Goal: Task Accomplishment & Management: Use online tool/utility

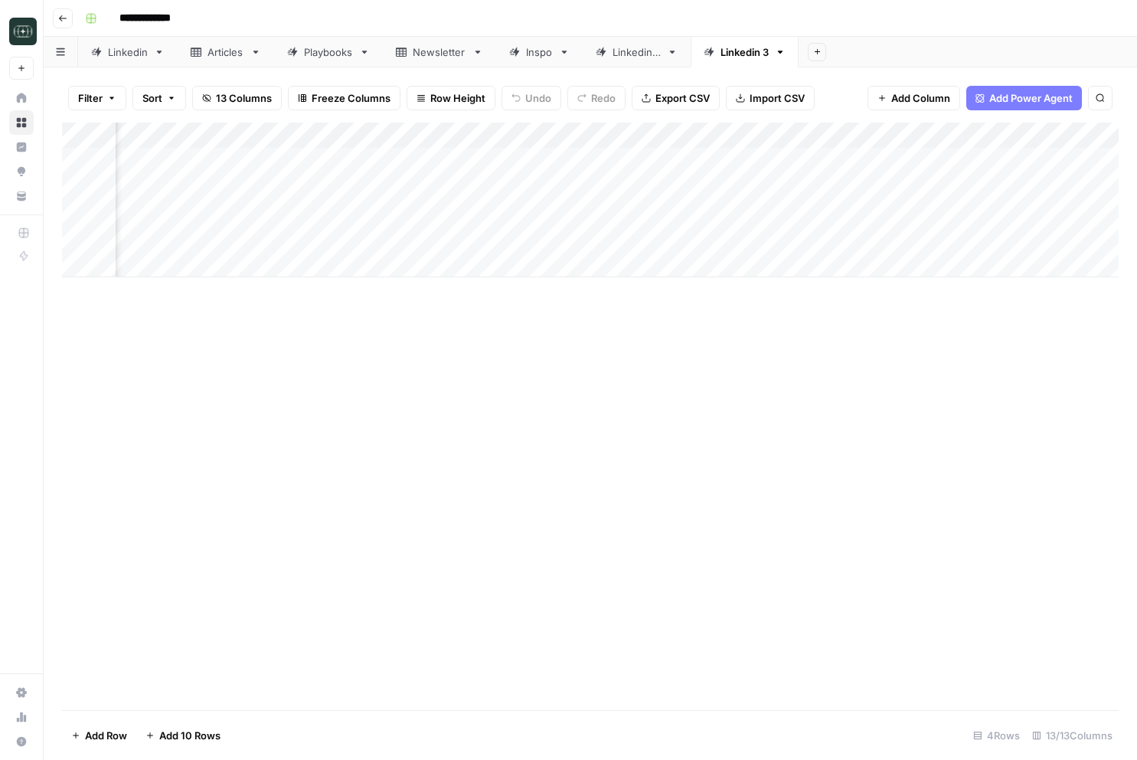
scroll to position [0, 374]
click at [818, 163] on div "Add Column" at bounding box center [590, 200] width 1057 height 155
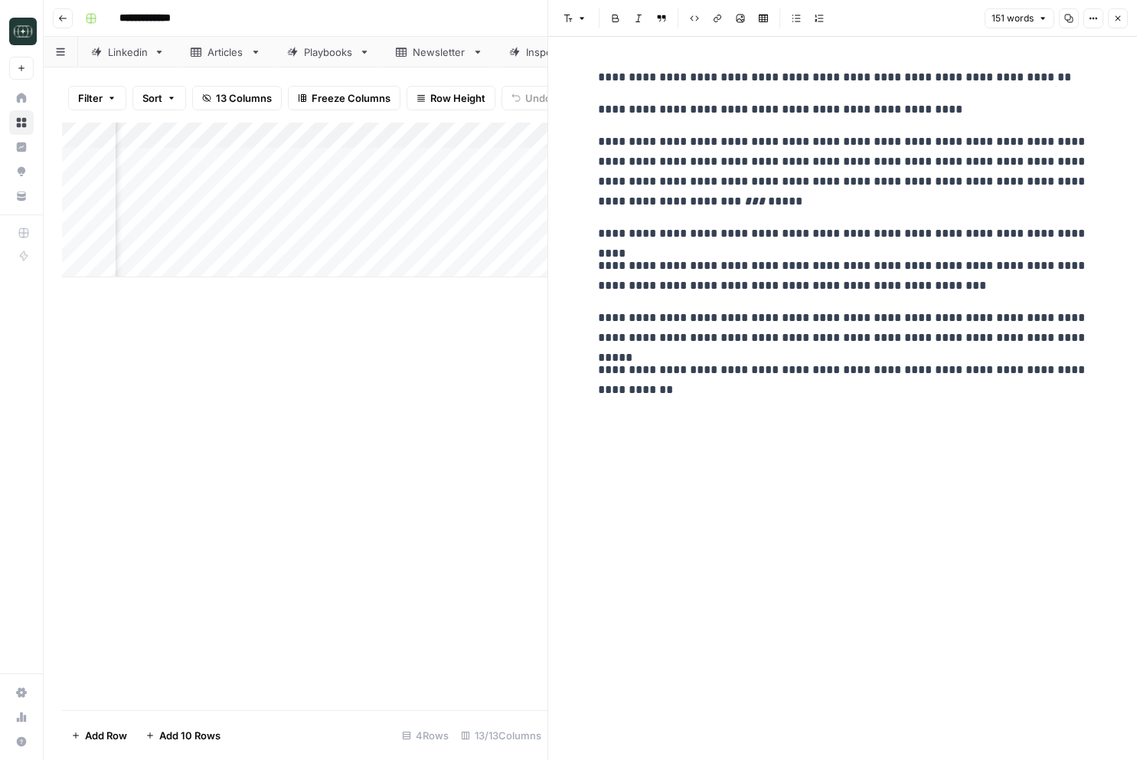
click at [1114, 21] on icon "button" at bounding box center [1118, 18] width 9 height 9
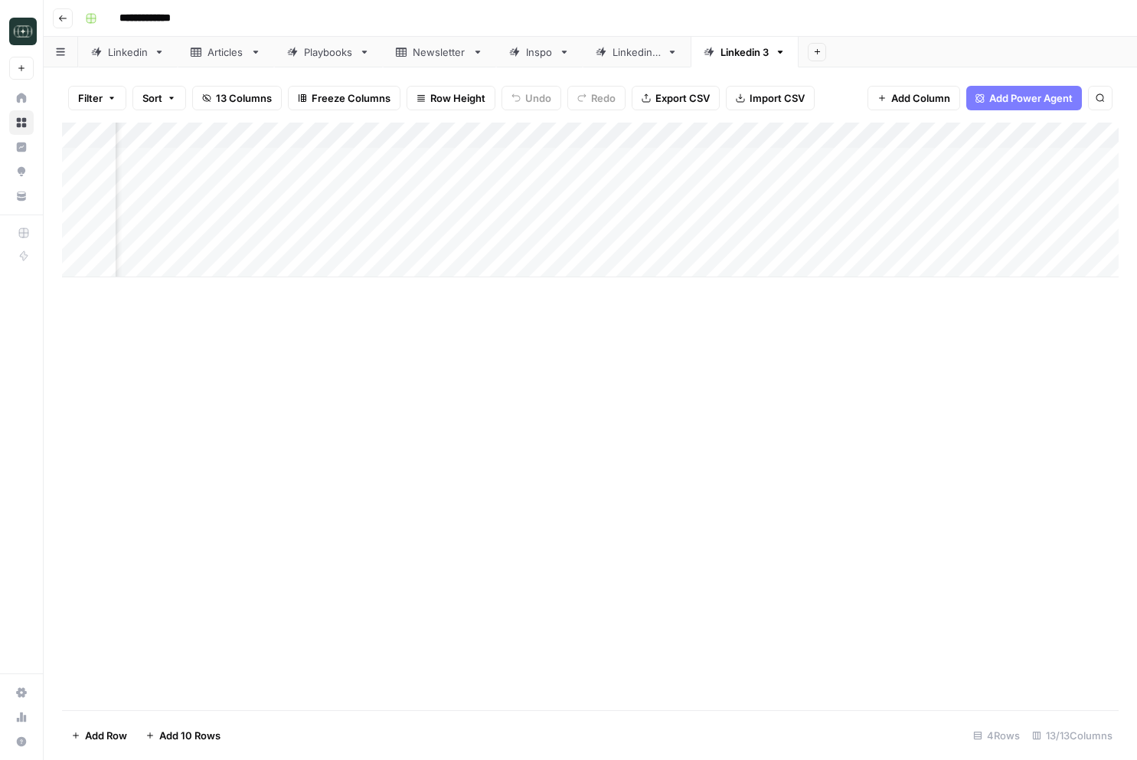
click at [819, 188] on div "Add Column" at bounding box center [590, 200] width 1057 height 155
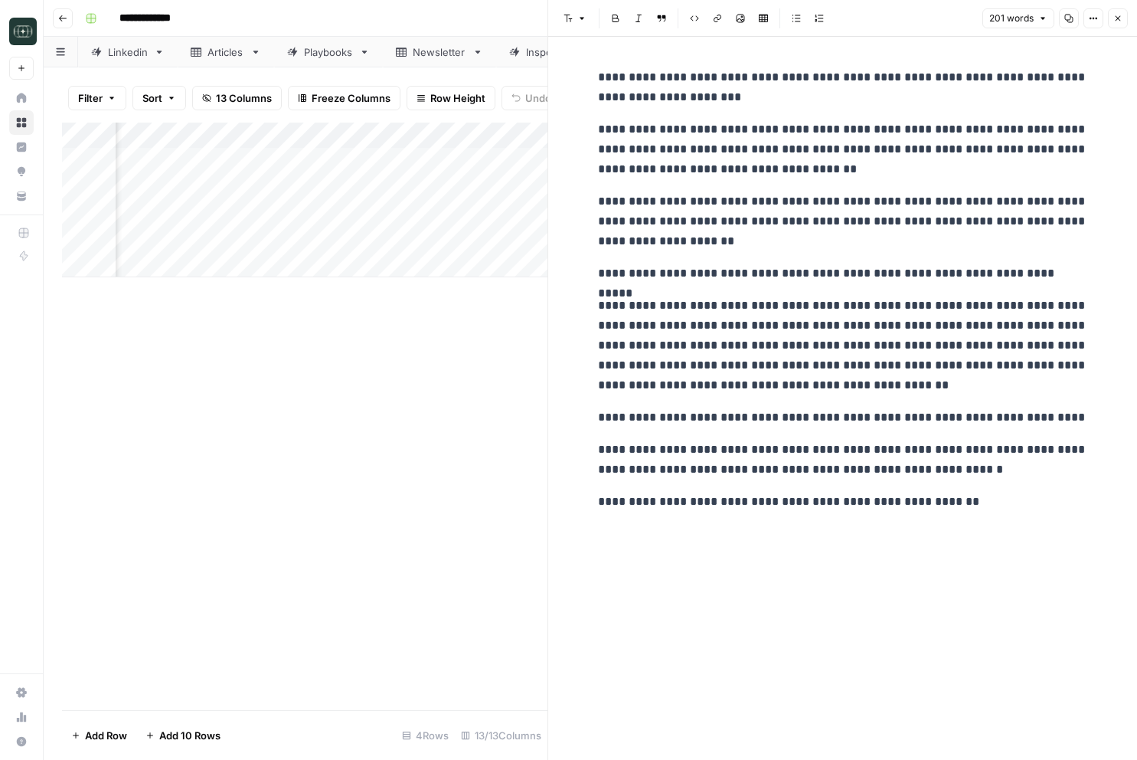
click at [976, 527] on div "**********" at bounding box center [843, 398] width 509 height 723
click at [1114, 16] on icon "button" at bounding box center [1118, 18] width 9 height 9
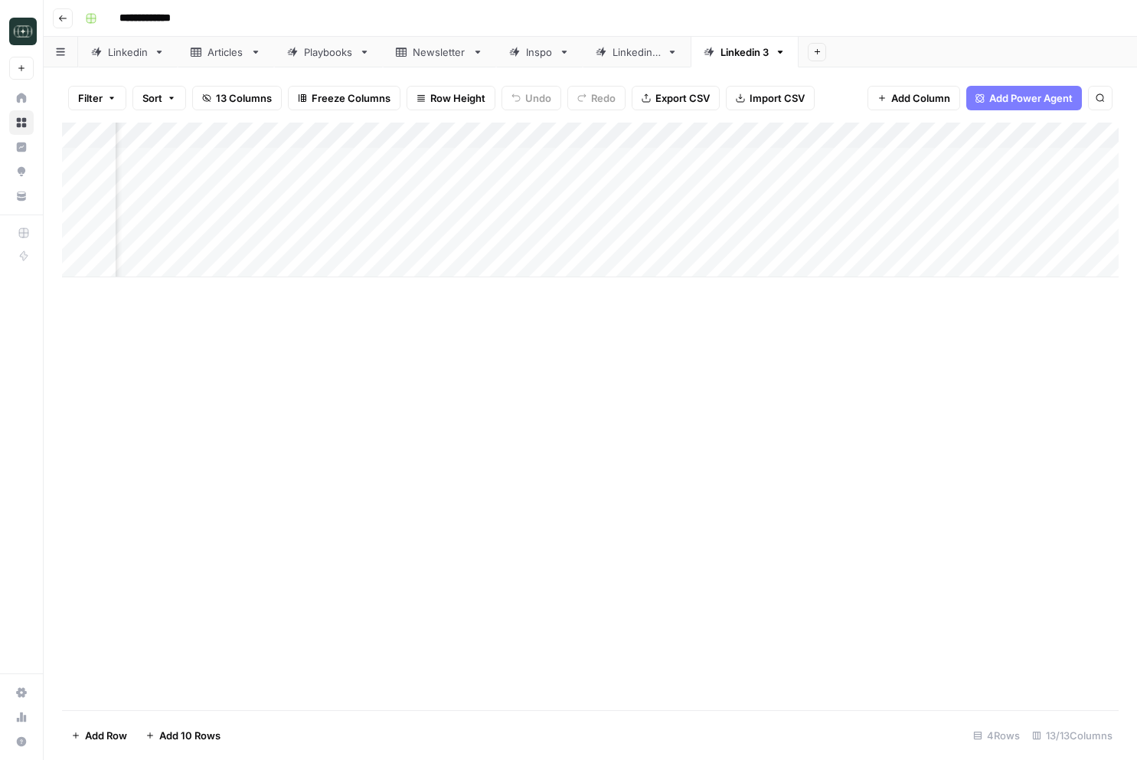
click at [665, 140] on div "Add Column" at bounding box center [590, 200] width 1057 height 155
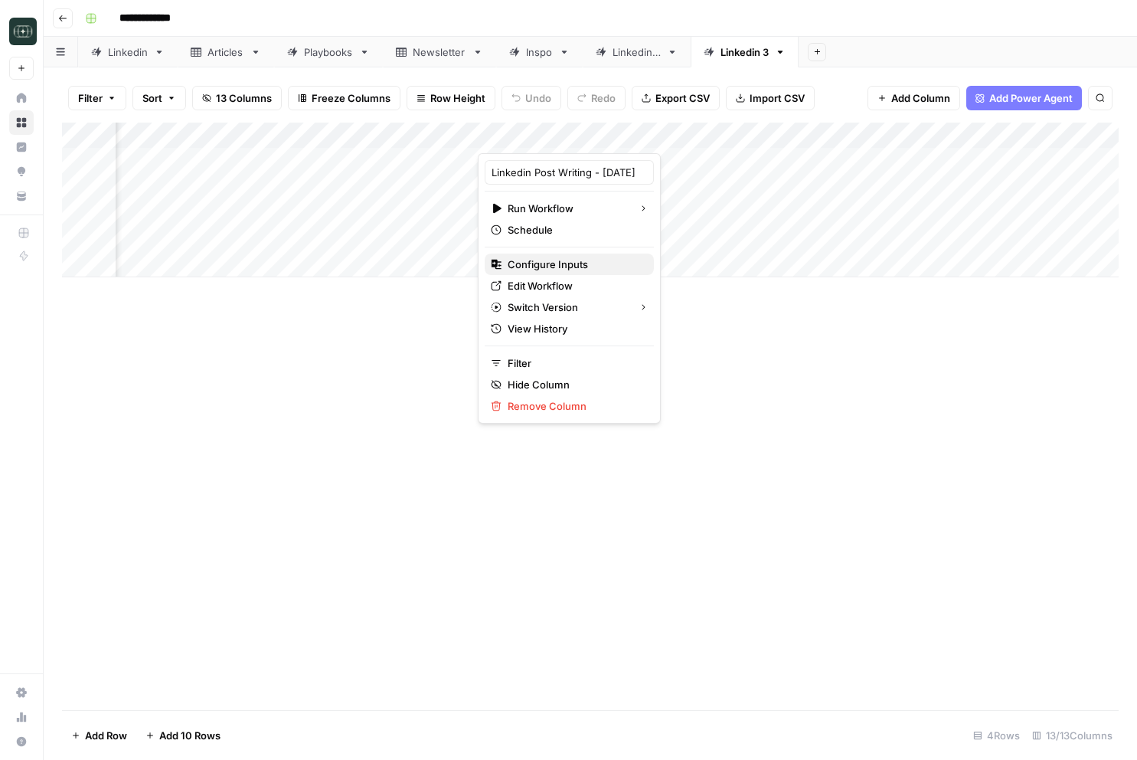
click at [562, 266] on span "Configure Inputs" at bounding box center [575, 264] width 134 height 15
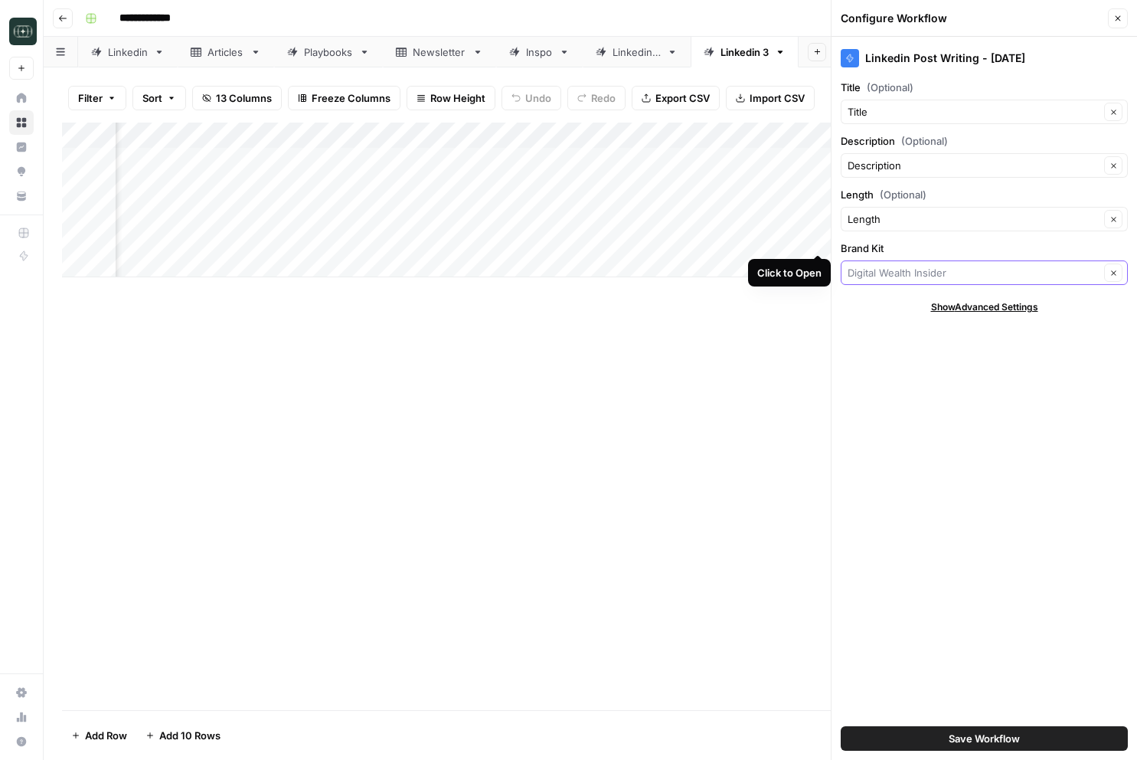
click at [867, 275] on input "Brand Kit" at bounding box center [974, 272] width 252 height 15
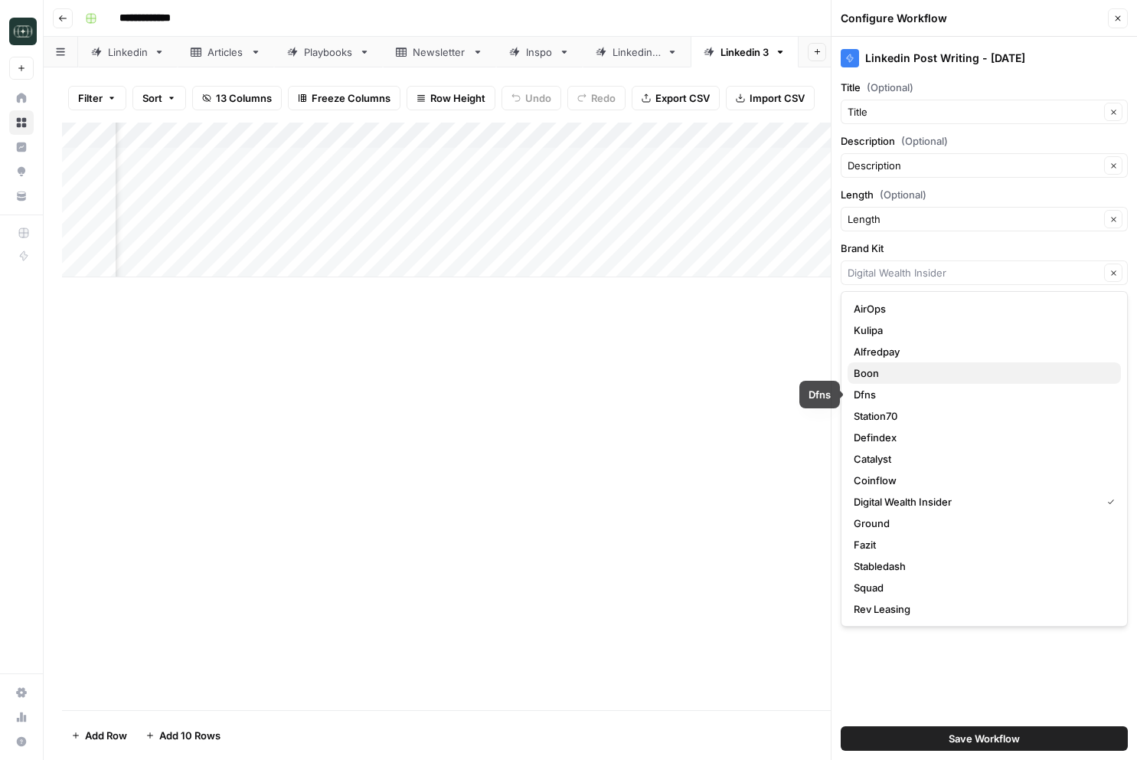
click at [876, 377] on span "Boon" at bounding box center [981, 372] width 255 height 15
type input "Boon"
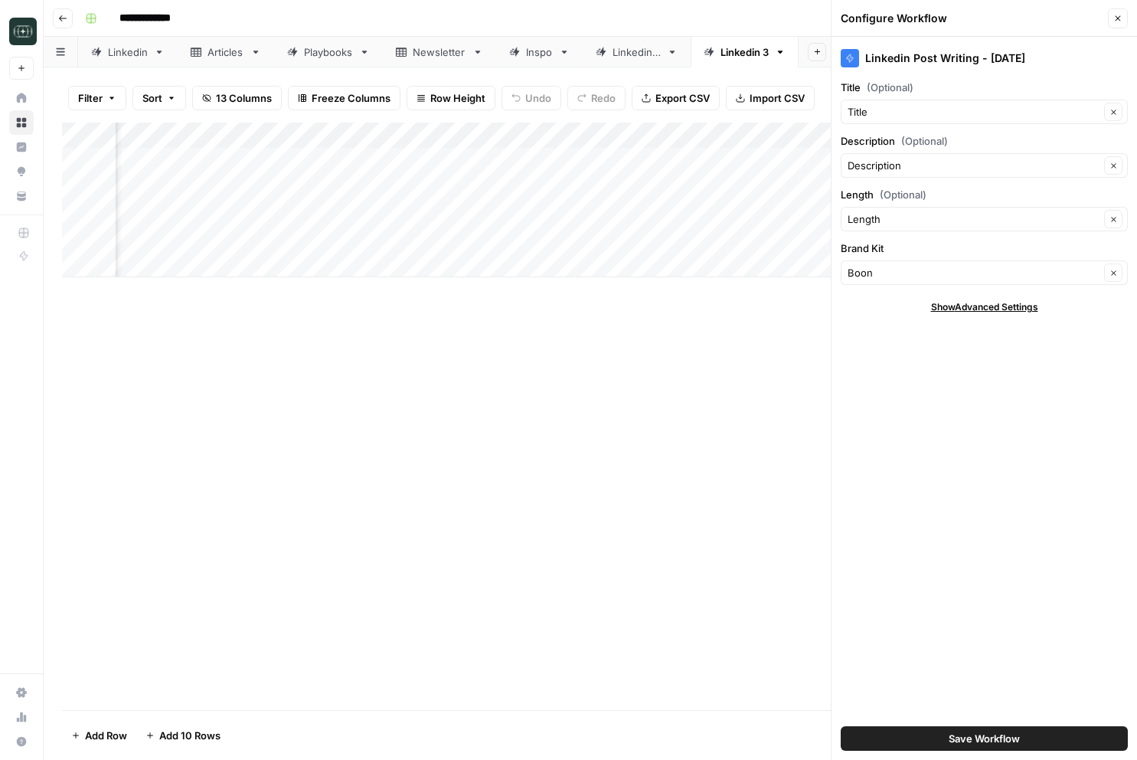
click at [921, 740] on button "Save Workflow" at bounding box center [984, 738] width 287 height 25
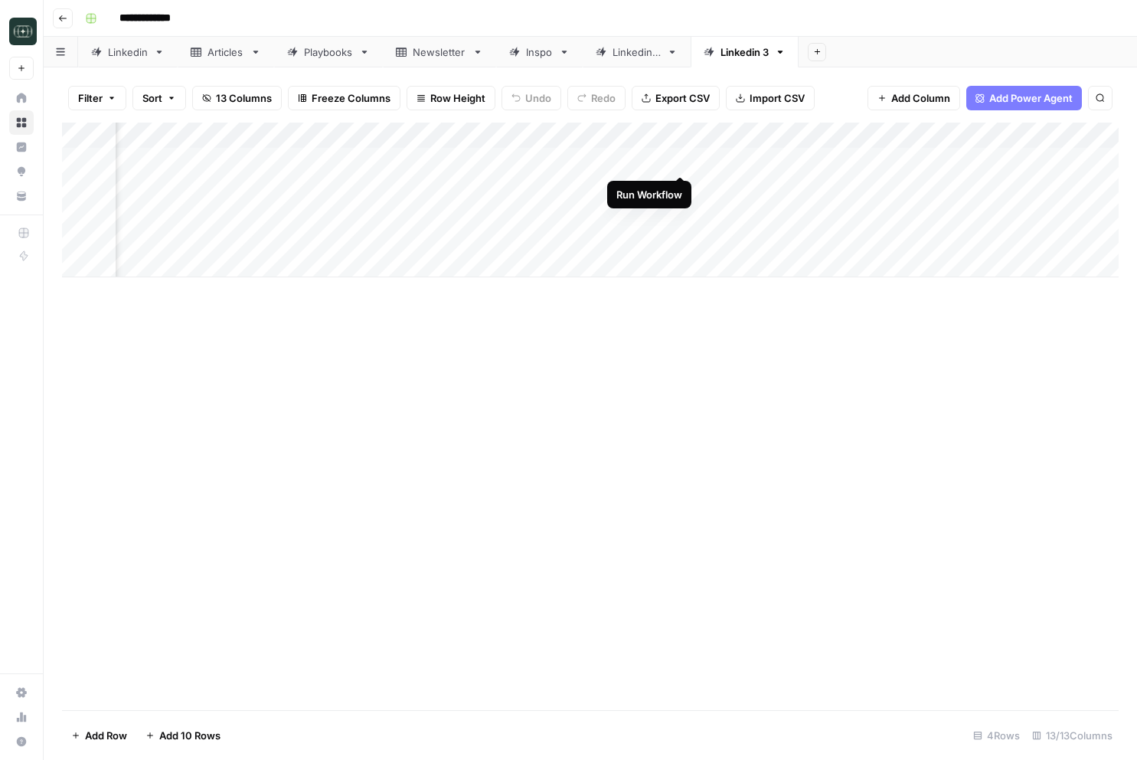
click at [678, 162] on div "Add Column" at bounding box center [590, 200] width 1057 height 155
click at [683, 186] on div "Add Column" at bounding box center [590, 200] width 1057 height 155
click at [662, 159] on div "Add Column" at bounding box center [590, 200] width 1057 height 155
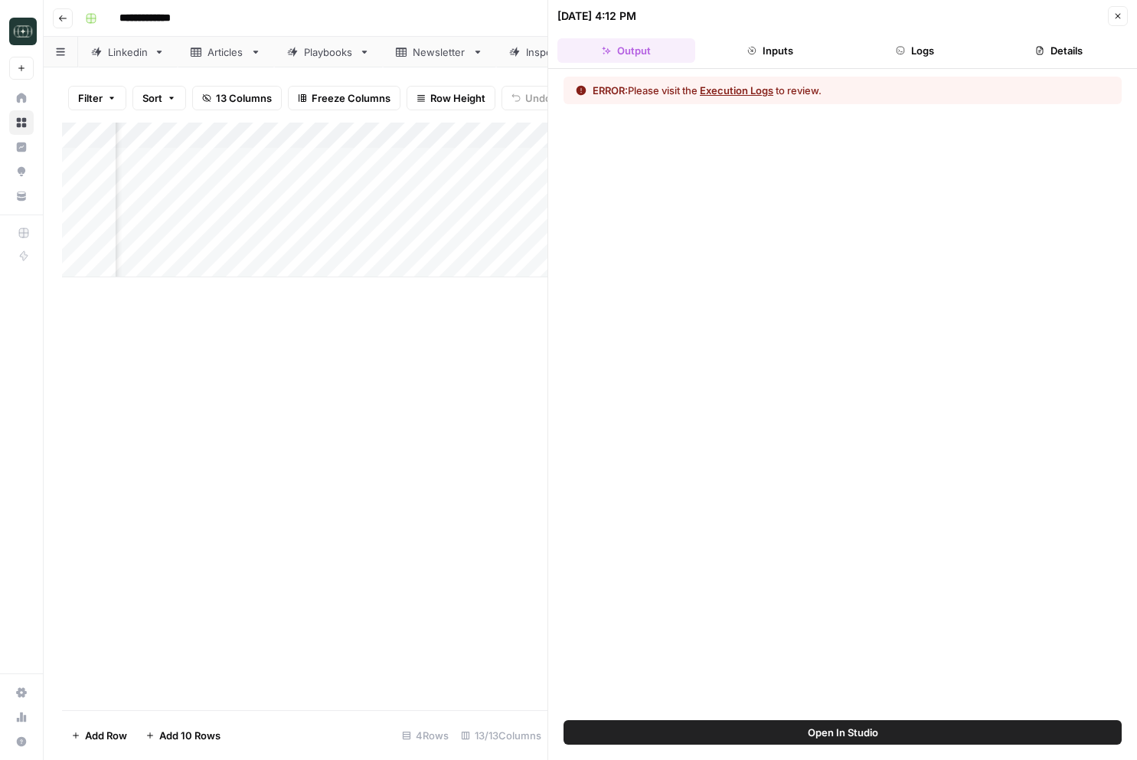
click at [859, 57] on button "Logs" at bounding box center [915, 50] width 138 height 25
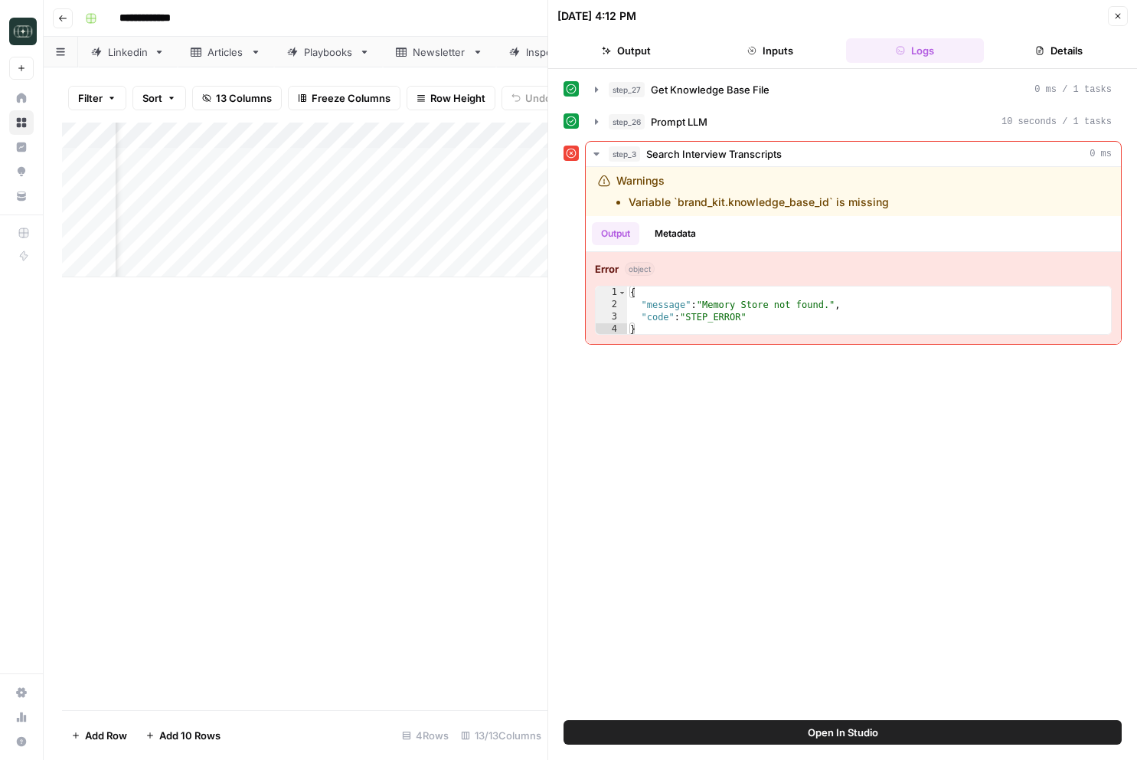
click at [1127, 15] on button "Close" at bounding box center [1118, 16] width 20 height 20
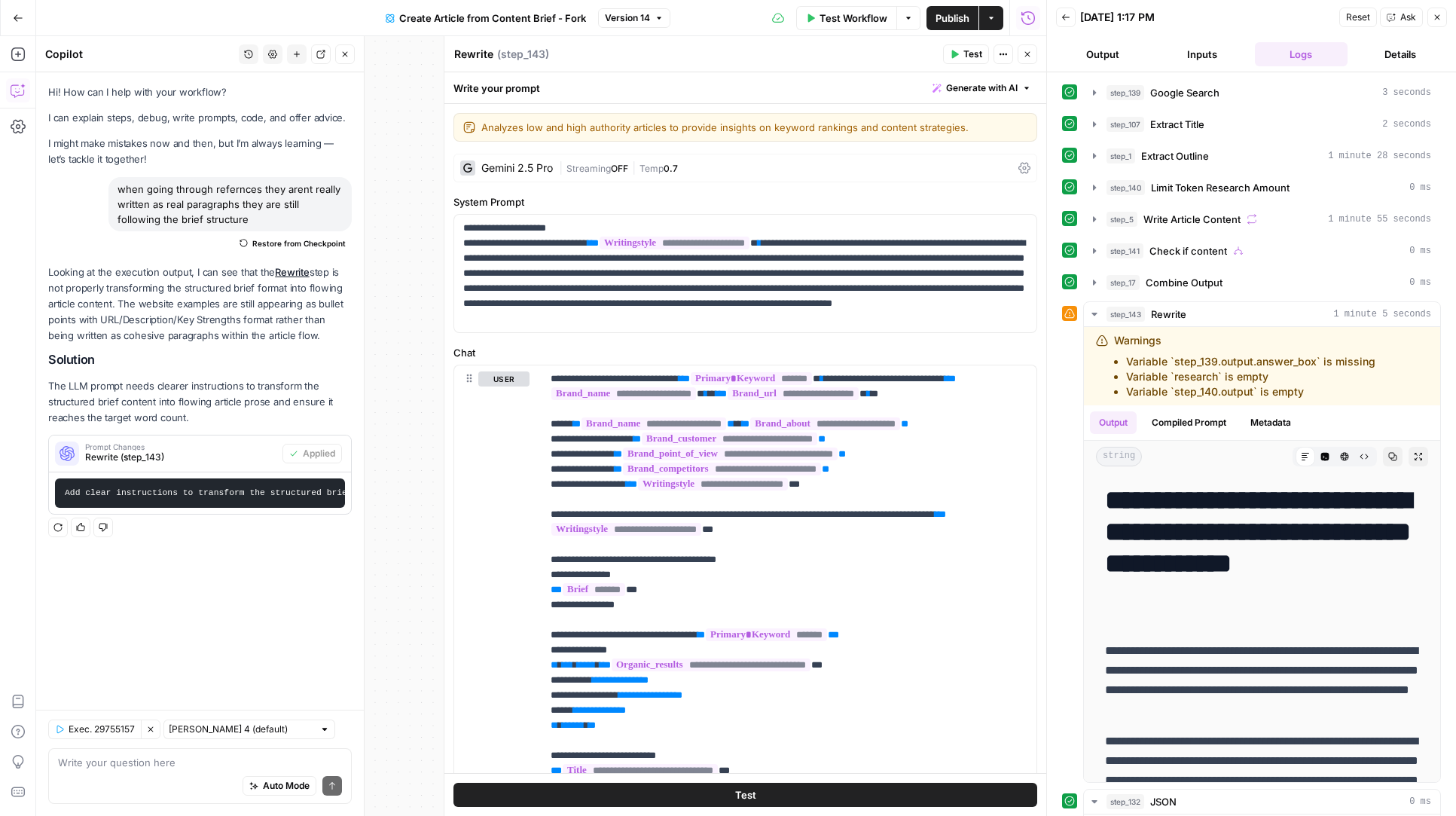
scroll to position [1257, 0]
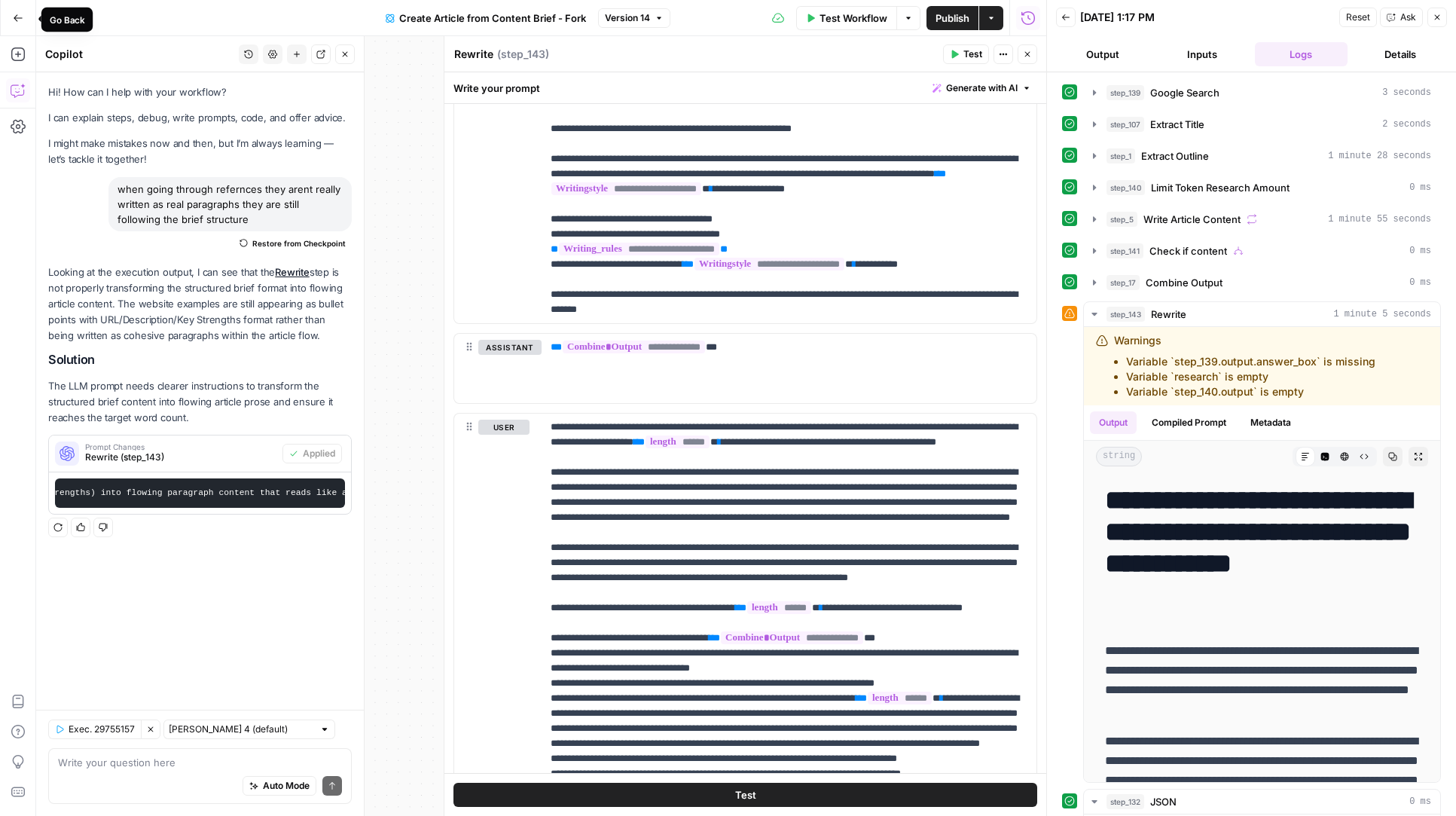
click at [21, 17] on icon "button" at bounding box center [18, 18] width 11 height 11
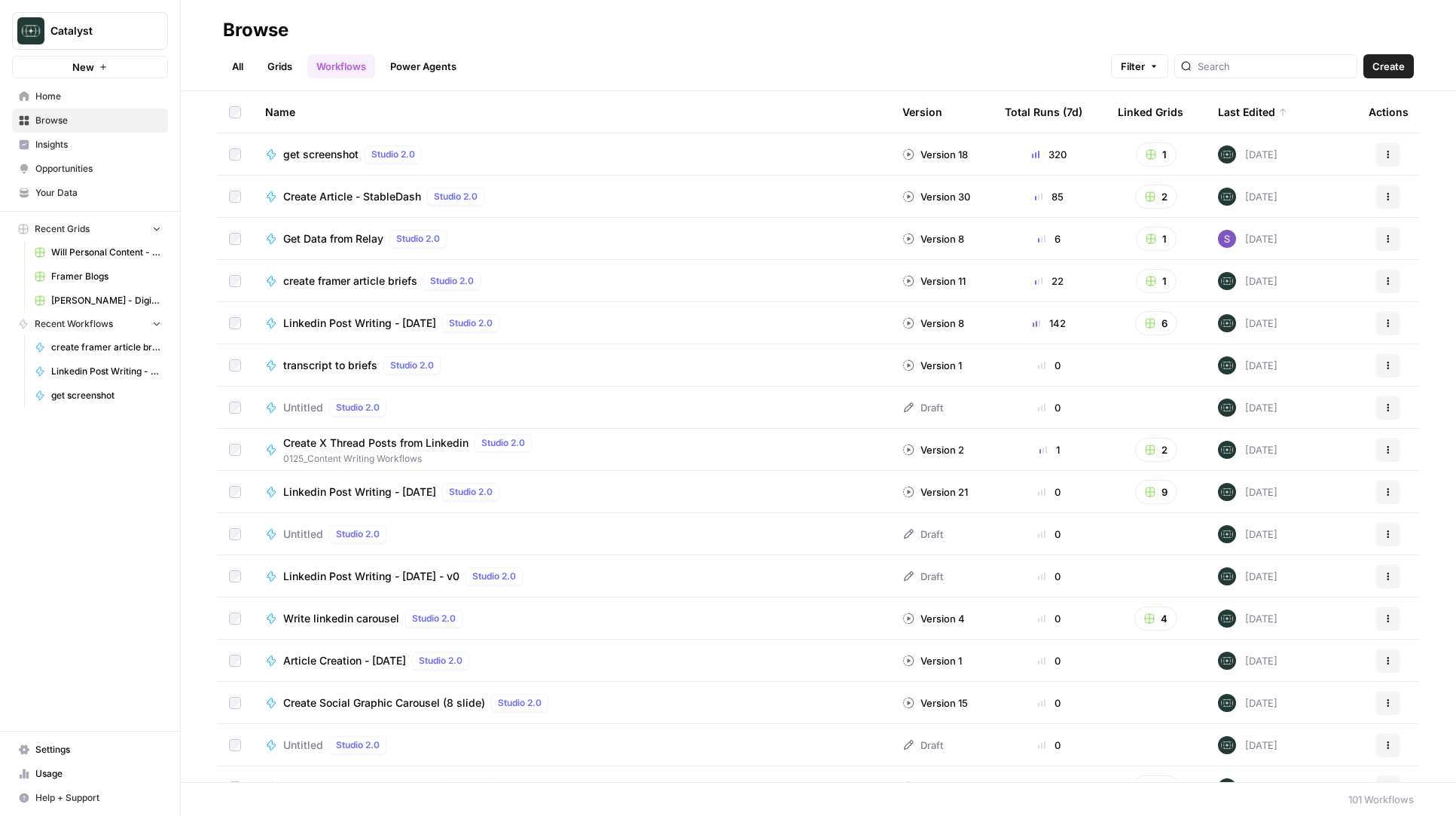
click at [69, 96] on span "Home" at bounding box center [98, 96] width 126 height 14
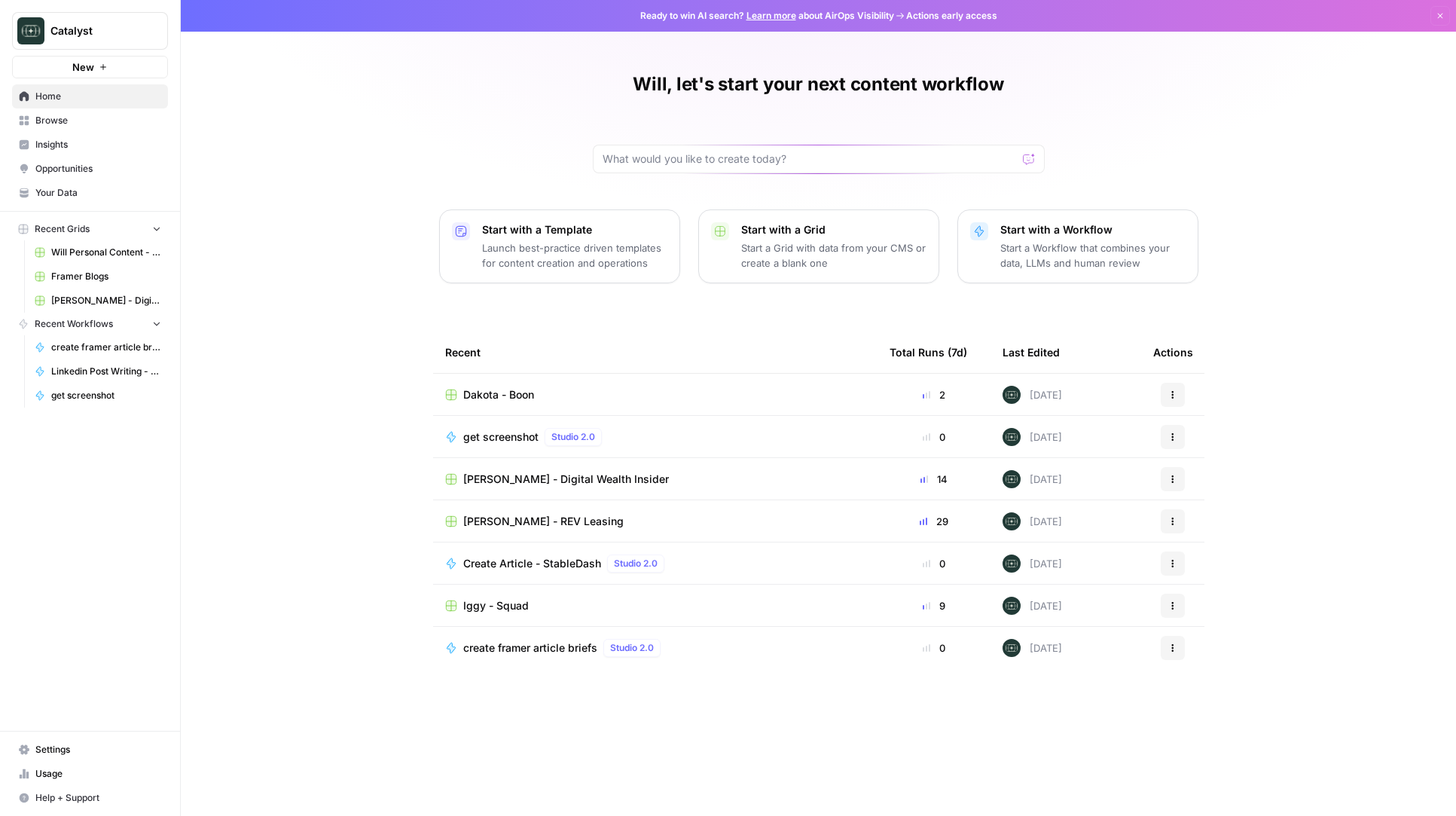
click at [61, 192] on span "Your Data" at bounding box center [98, 193] width 126 height 14
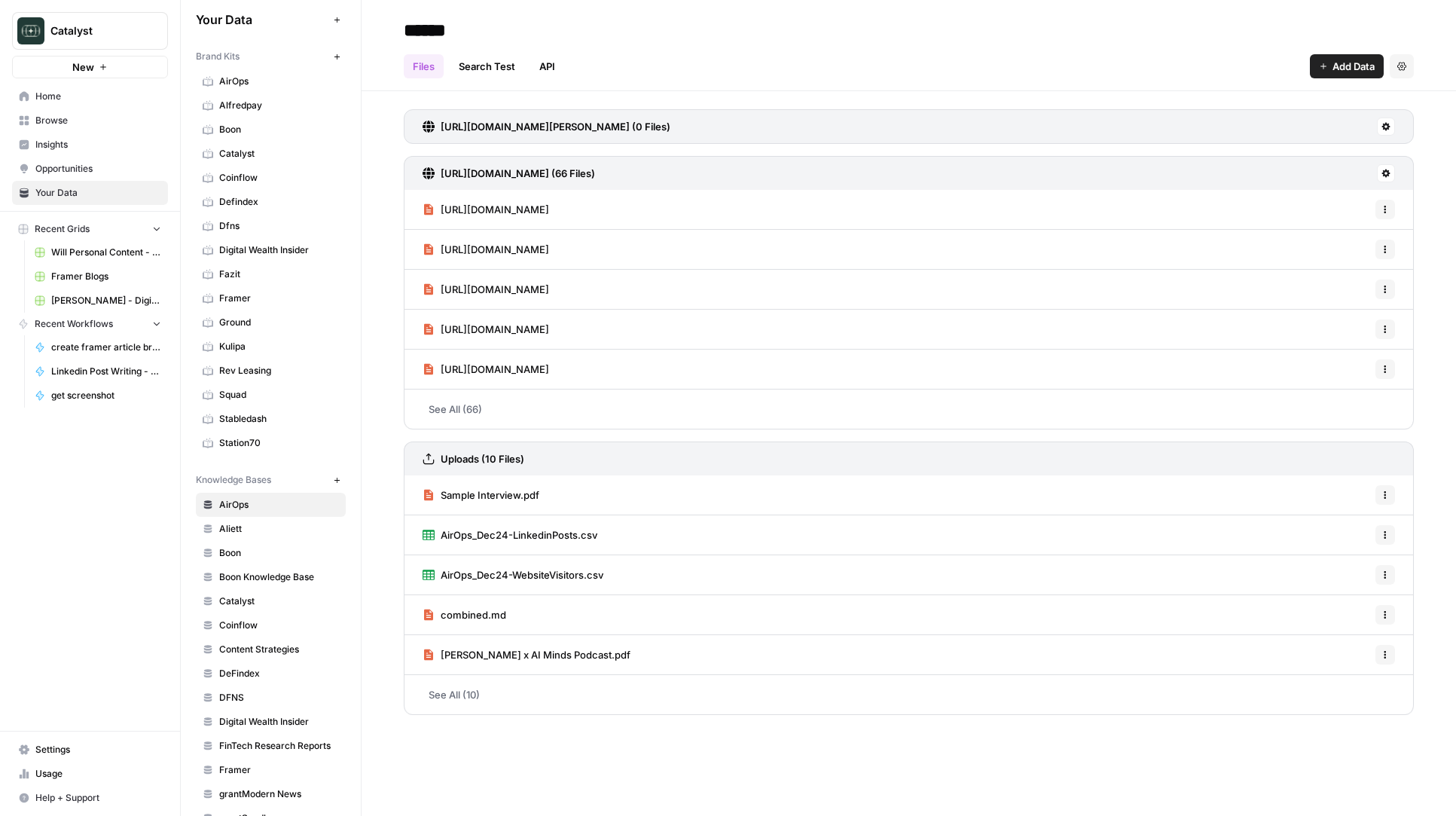
scroll to position [14, 0]
click at [281, 556] on span "Boon" at bounding box center [279, 550] width 120 height 14
